Goal: Transaction & Acquisition: Purchase product/service

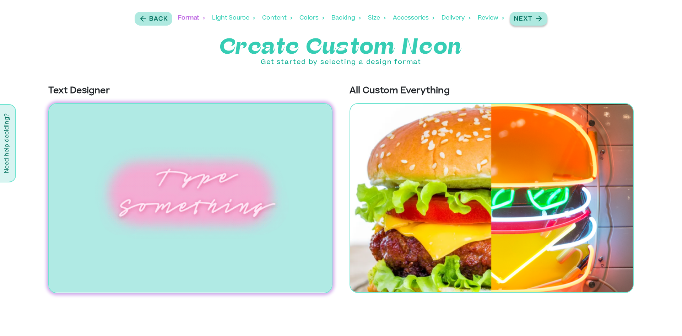
click at [516, 15] on p "Next" at bounding box center [523, 19] width 18 height 9
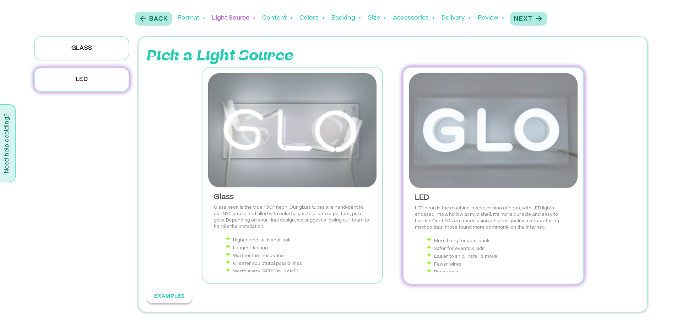
click at [179, 290] on button "EXAMPLES" at bounding box center [169, 296] width 45 height 13
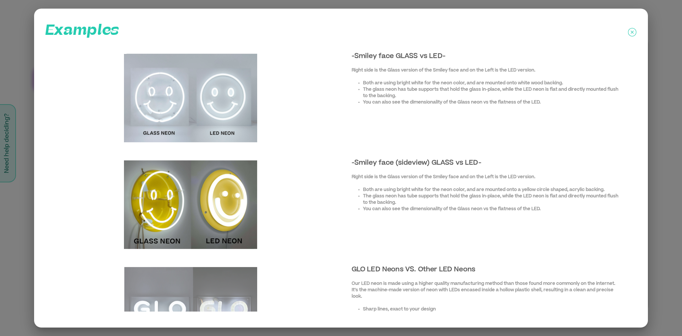
click at [632, 34] on icon at bounding box center [632, 32] width 9 height 18
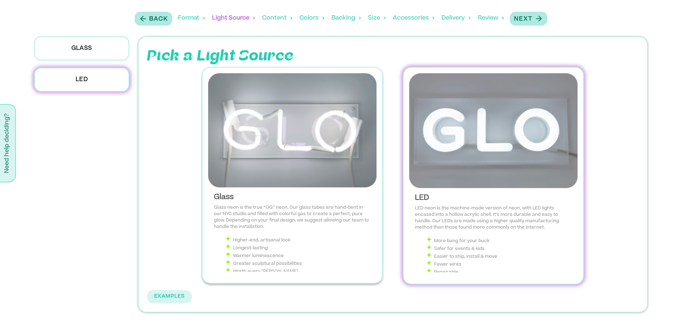
click at [310, 204] on p "Glass neon is the true “OG” neon. Our glass tubes are hand-bent in our NYC stud…" at bounding box center [292, 217] width 157 height 26
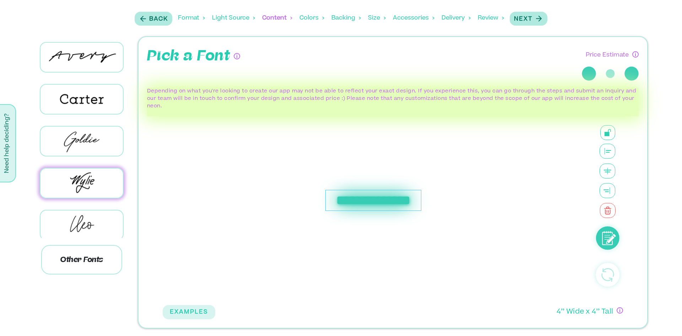
click at [608, 242] on circle at bounding box center [607, 237] width 23 height 23
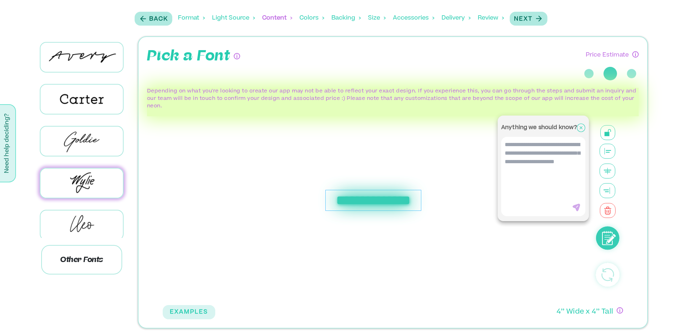
click at [581, 242] on div at bounding box center [341, 168] width 682 height 336
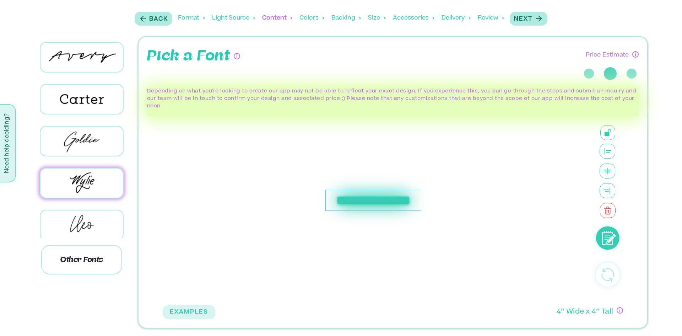
click at [396, 205] on div "**********" at bounding box center [374, 200] width 96 height 21
click at [476, 125] on div "**********" at bounding box center [374, 200] width 422 height 168
click at [612, 276] on circle at bounding box center [607, 274] width 23 height 23
click at [607, 271] on circle at bounding box center [607, 274] width 23 height 23
drag, startPoint x: 443, startPoint y: 210, endPoint x: 234, endPoint y: 192, distance: 209.1
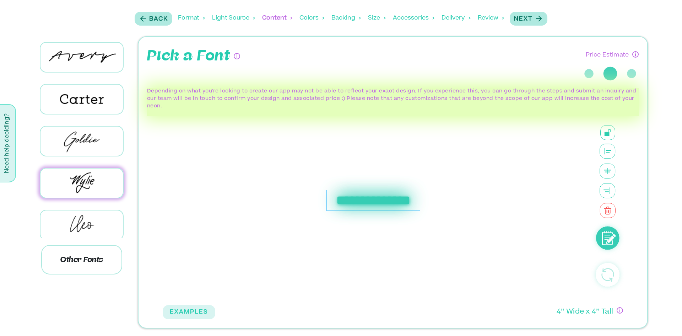
click at [246, 207] on div "**********" at bounding box center [374, 200] width 422 height 168
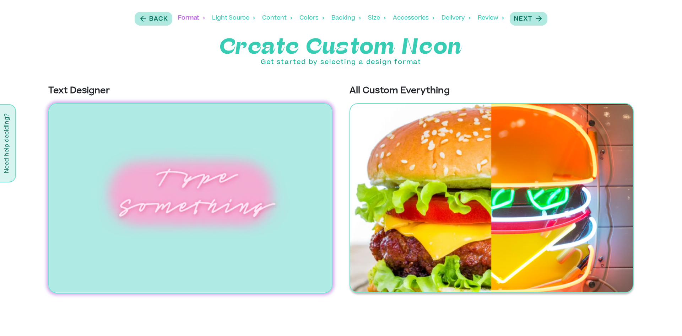
click at [428, 164] on img at bounding box center [492, 198] width 284 height 190
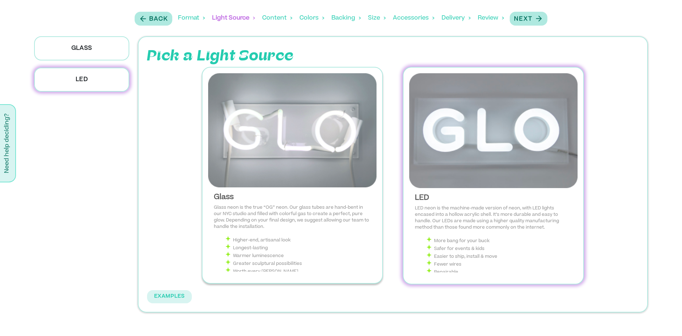
click at [273, 204] on span "Glass neon is the true “OG” neon. Our glass tubes are hand-bent in our NYC stud…" at bounding box center [292, 248] width 157 height 89
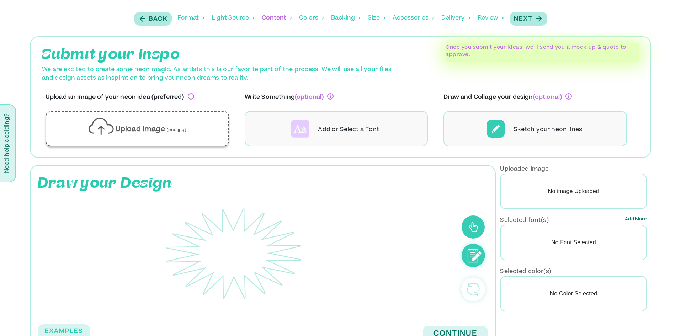
click at [146, 130] on p "Upload image (png,jpg)" at bounding box center [151, 130] width 71 height 10
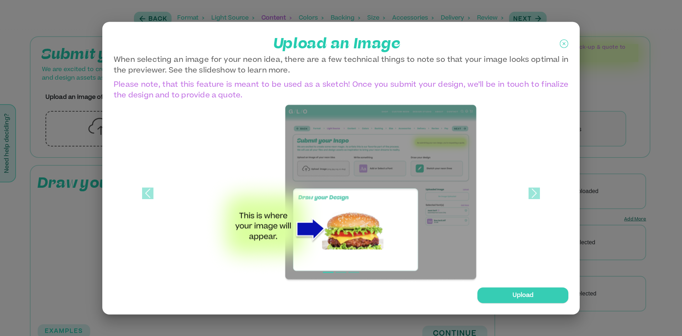
click at [506, 294] on div "Upload" at bounding box center [523, 295] width 91 height 16
click at [0, 0] on input "Upload" at bounding box center [0, 0] width 0 height 0
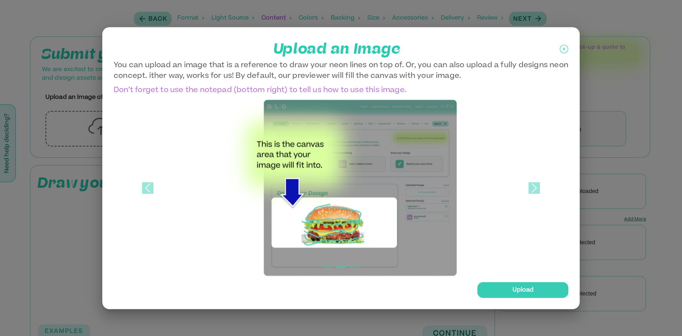
click at [528, 285] on div "Upload" at bounding box center [523, 290] width 91 height 16
click at [0, 0] on input "Upload" at bounding box center [0, 0] width 0 height 0
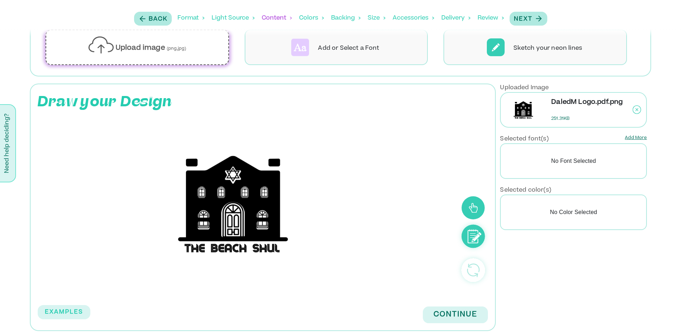
scroll to position [84, 0]
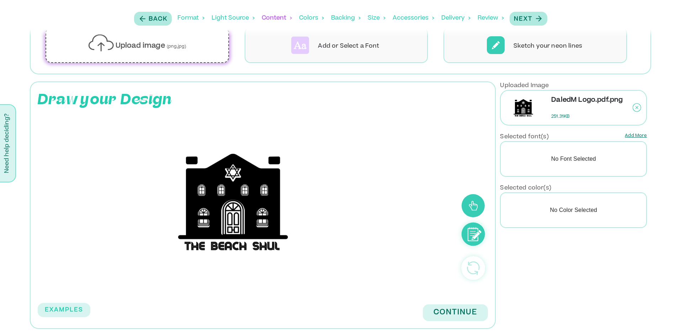
click at [249, 216] on rect at bounding box center [233, 201] width 371 height 160
click at [308, 266] on rect at bounding box center [233, 201] width 371 height 160
click at [453, 316] on button "Continue" at bounding box center [455, 312] width 65 height 17
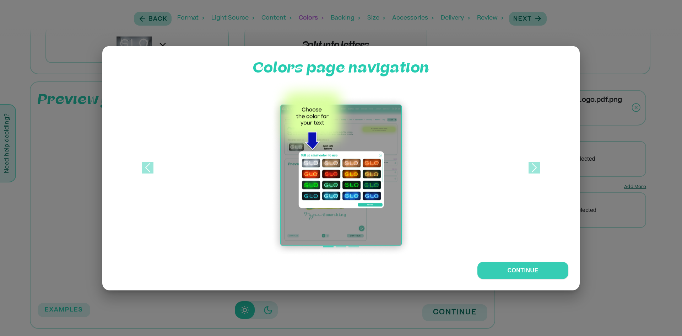
click at [509, 261] on div "Colors page navigation Previous Next Continue" at bounding box center [341, 168] width 478 height 244
click at [512, 269] on button "Continue" at bounding box center [523, 270] width 91 height 18
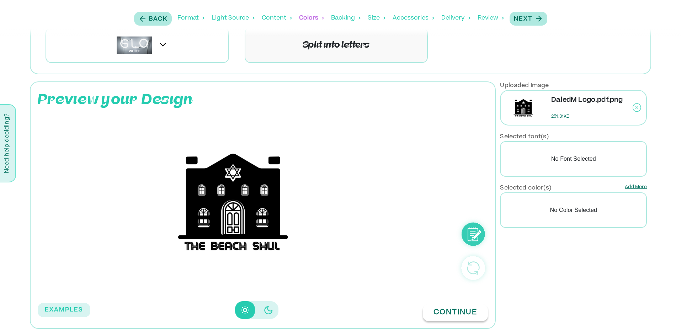
click at [456, 316] on button "Continue" at bounding box center [455, 312] width 65 height 17
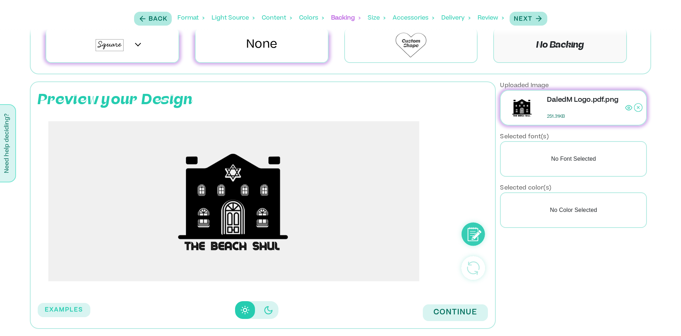
click at [267, 309] on icon "Disabled elevation buttons" at bounding box center [268, 310] width 8 height 8
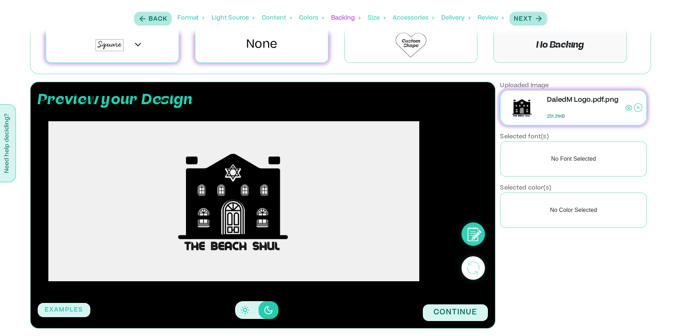
click at [245, 309] on icon "Disabled elevation buttons" at bounding box center [245, 310] width 9 height 9
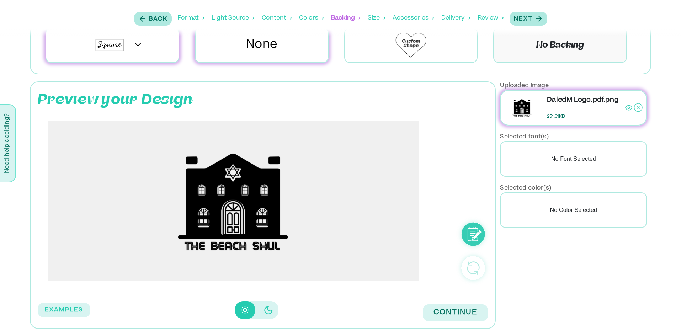
click at [264, 310] on icon "Disabled elevation buttons" at bounding box center [268, 310] width 9 height 9
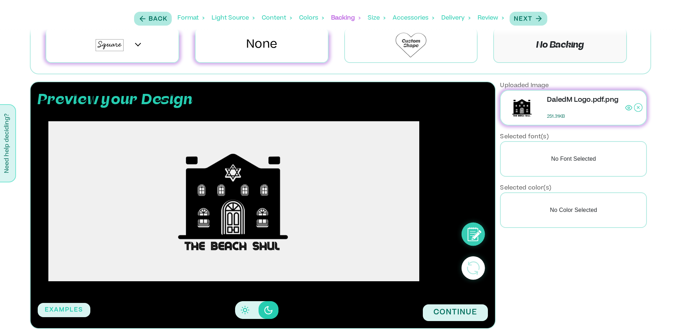
click at [251, 223] on rect at bounding box center [233, 201] width 371 height 160
click at [245, 311] on icon "Disabled elevation buttons" at bounding box center [245, 310] width 9 height 9
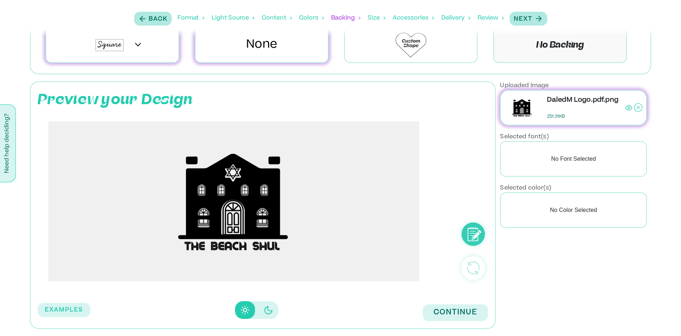
click at [370, 260] on rect at bounding box center [233, 201] width 371 height 160
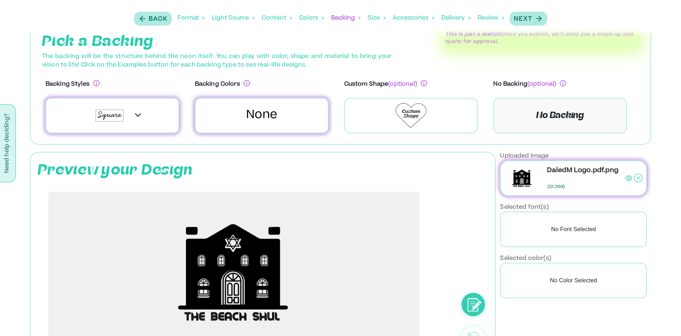
scroll to position [12, 0]
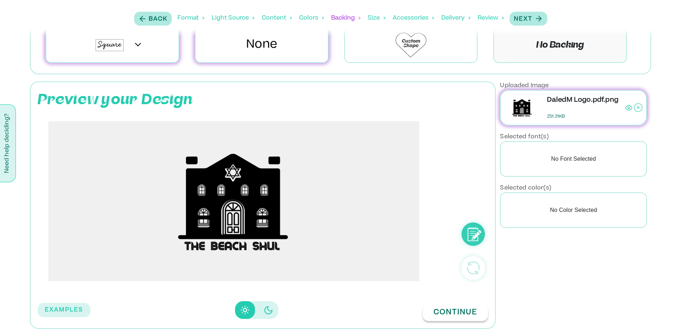
click at [461, 308] on button "Continue" at bounding box center [455, 312] width 65 height 17
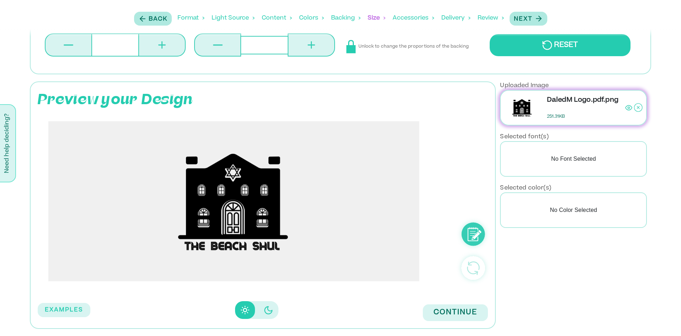
scroll to position [77, 0]
click at [461, 309] on button "Continue" at bounding box center [455, 312] width 65 height 17
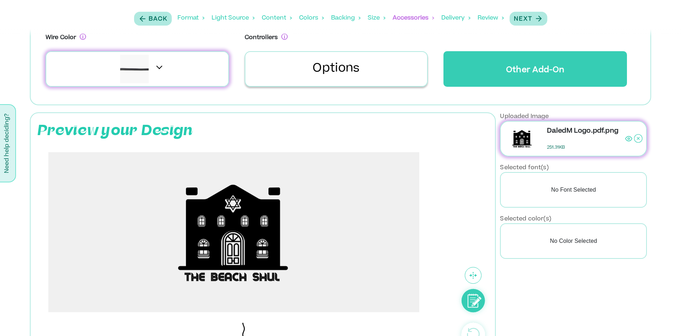
click at [310, 79] on div "Options" at bounding box center [336, 69] width 183 height 36
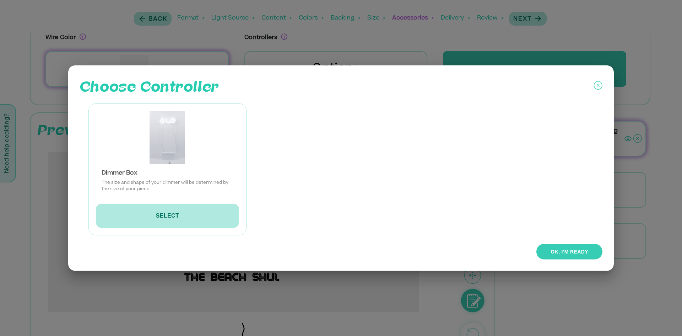
click at [559, 245] on button "OK, I'M READY" at bounding box center [570, 251] width 66 height 16
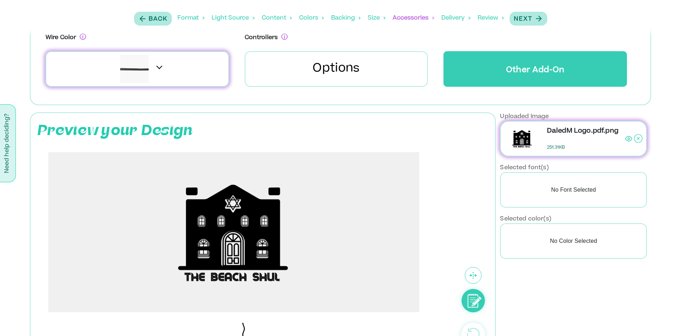
click at [204, 79] on div at bounding box center [136, 69] width 183 height 36
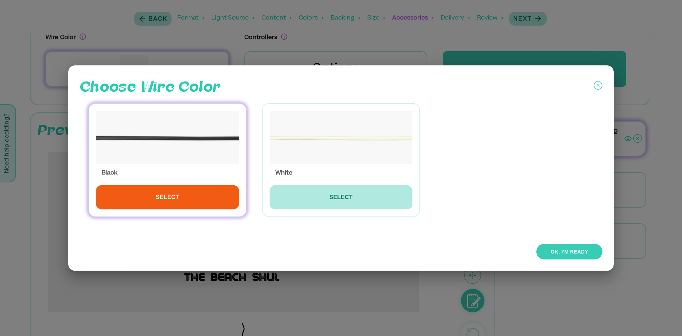
click at [306, 140] on img at bounding box center [341, 137] width 143 height 53
click at [323, 194] on button "SELECT" at bounding box center [341, 197] width 143 height 24
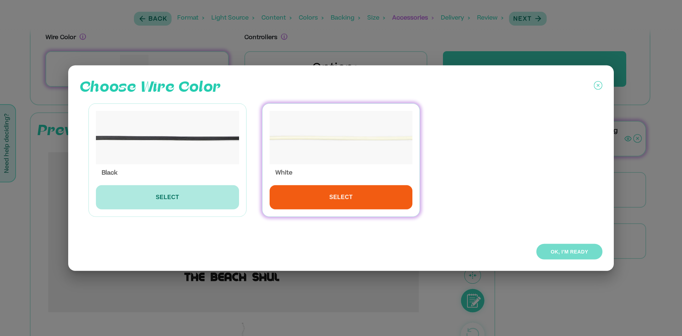
click at [578, 248] on button "OK, I'M READY" at bounding box center [570, 251] width 66 height 16
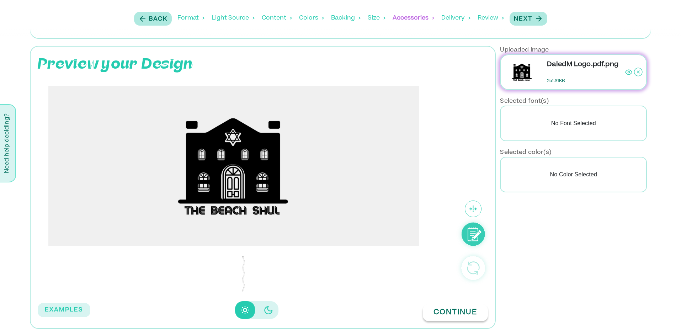
click at [466, 316] on button "Continue" at bounding box center [455, 312] width 65 height 17
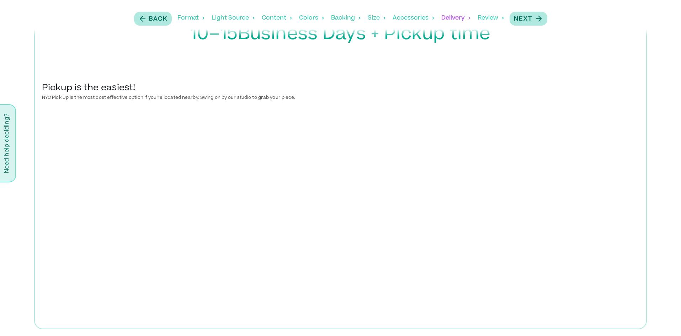
scroll to position [149, 0]
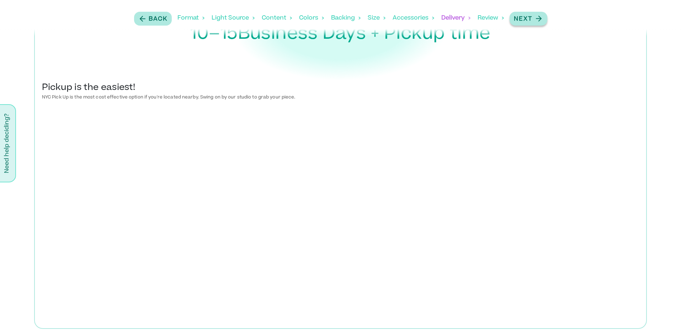
click at [531, 22] on p "Next" at bounding box center [523, 19] width 18 height 9
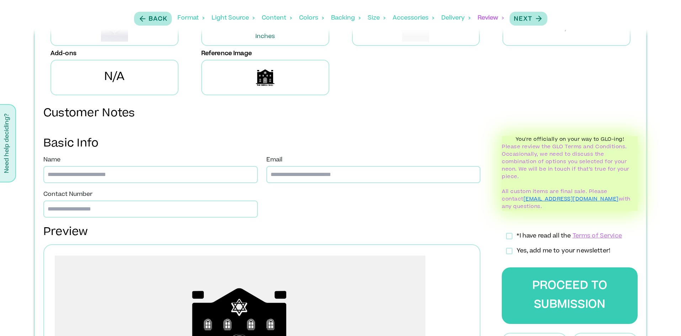
scroll to position [0, 0]
